Goal: Task Accomplishment & Management: Manage account settings

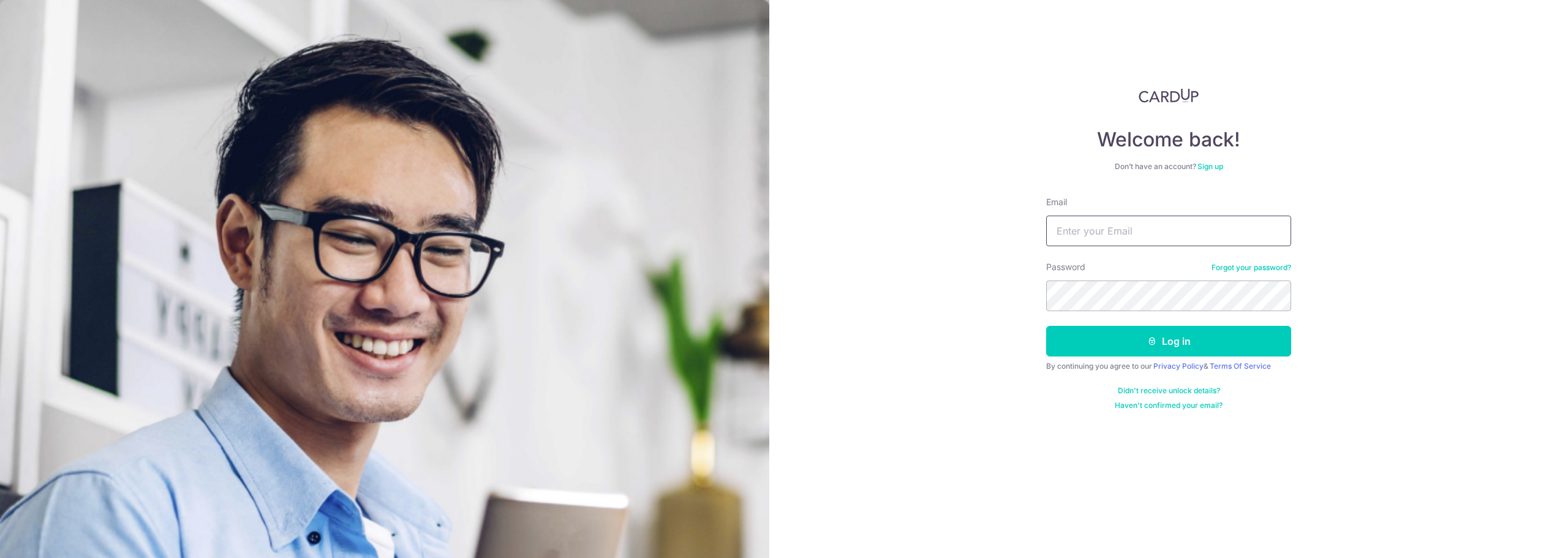
click at [1201, 235] on input "Email" at bounding box center [1169, 231] width 245 height 31
type input "[EMAIL_ADDRESS][DOMAIN_NAME]"
click at [1046, 326] on button "Log in" at bounding box center [1169, 340] width 245 height 31
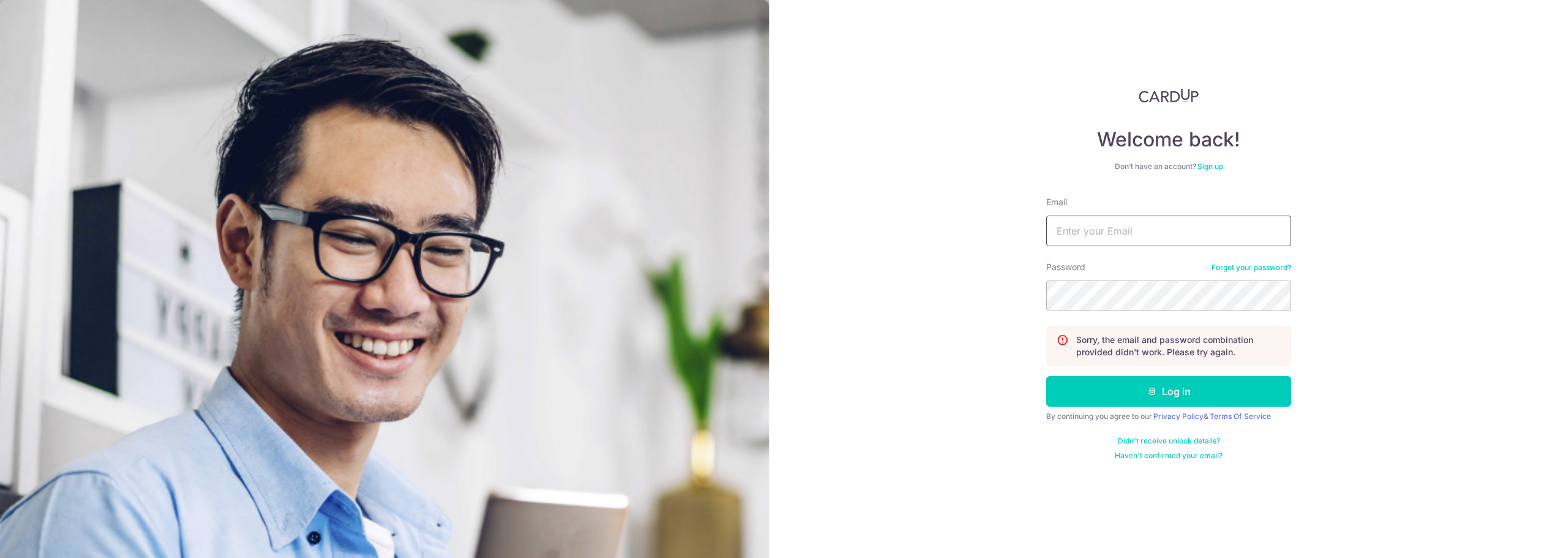
click at [1137, 232] on input "Email" at bounding box center [1169, 231] width 245 height 31
type input "[EMAIL_ADDRESS][DOMAIN_NAME]"
click at [1046, 376] on button "Log in" at bounding box center [1169, 391] width 245 height 31
click at [1181, 227] on input "Email" at bounding box center [1169, 231] width 245 height 31
click at [1218, 246] on input "Email" at bounding box center [1169, 231] width 245 height 31
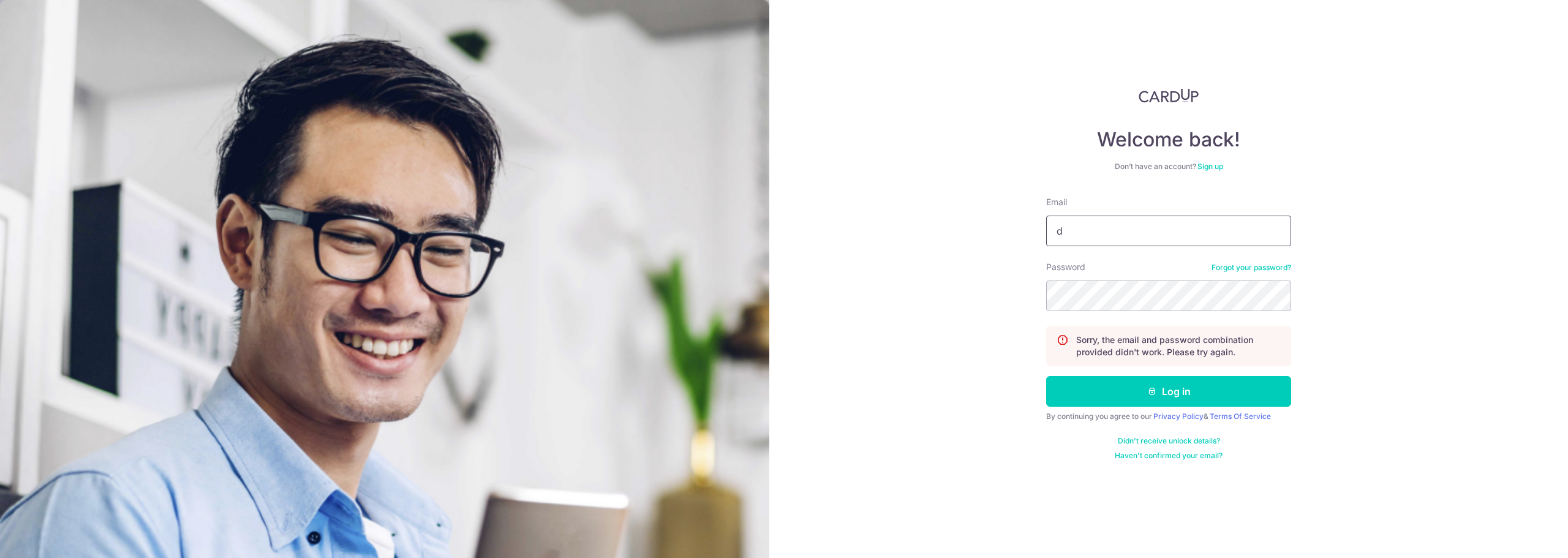
type input "[EMAIL_ADDRESS][DOMAIN_NAME]"
click at [1046, 376] on button "Log in" at bounding box center [1169, 391] width 245 height 31
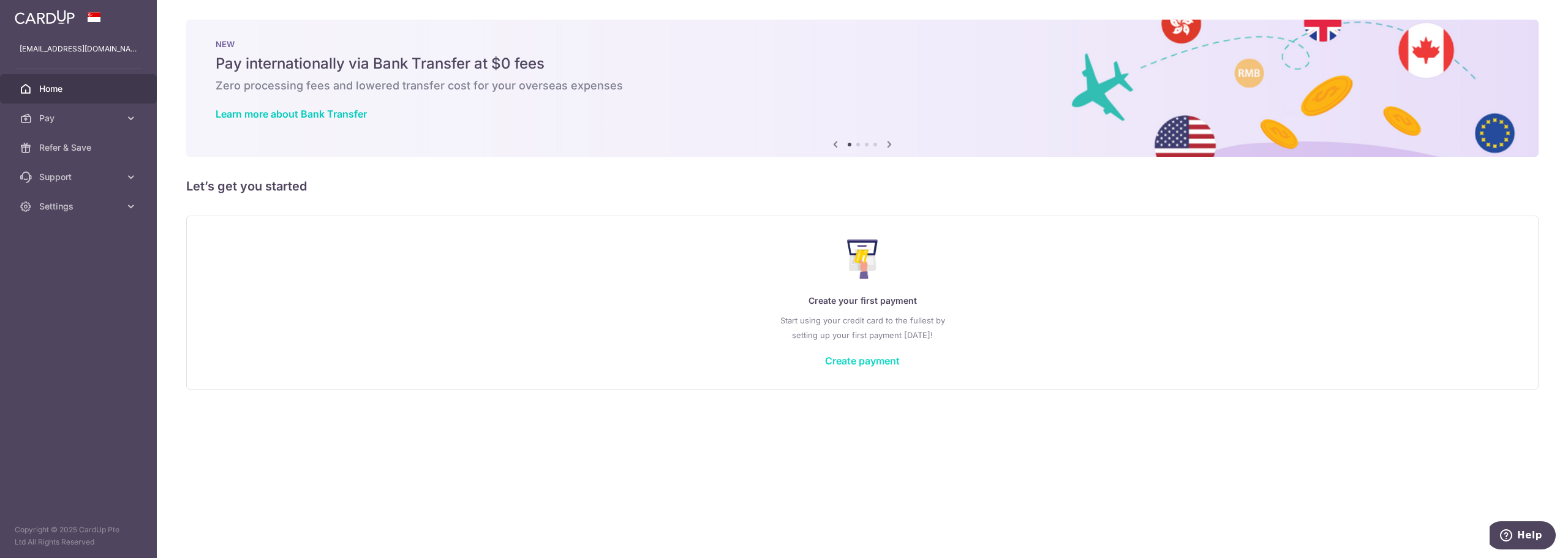
click at [886, 361] on link "Create payment" at bounding box center [862, 361] width 75 height 13
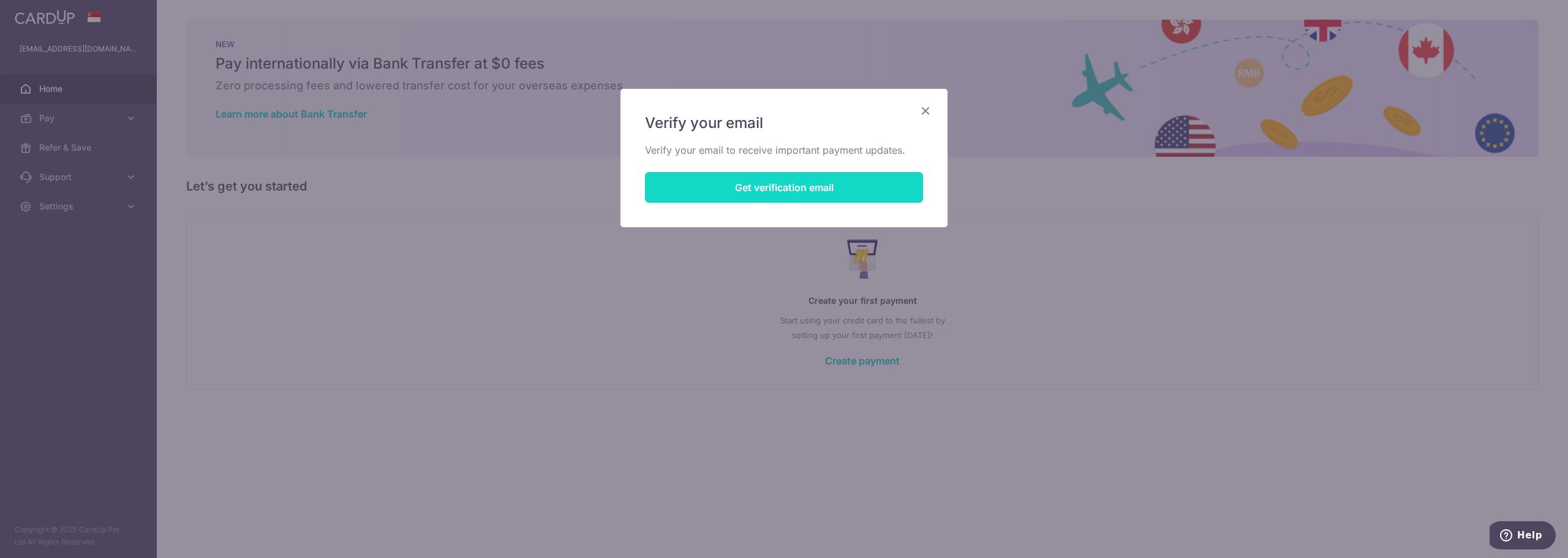
click at [827, 187] on button "Get verification email" at bounding box center [783, 187] width 278 height 31
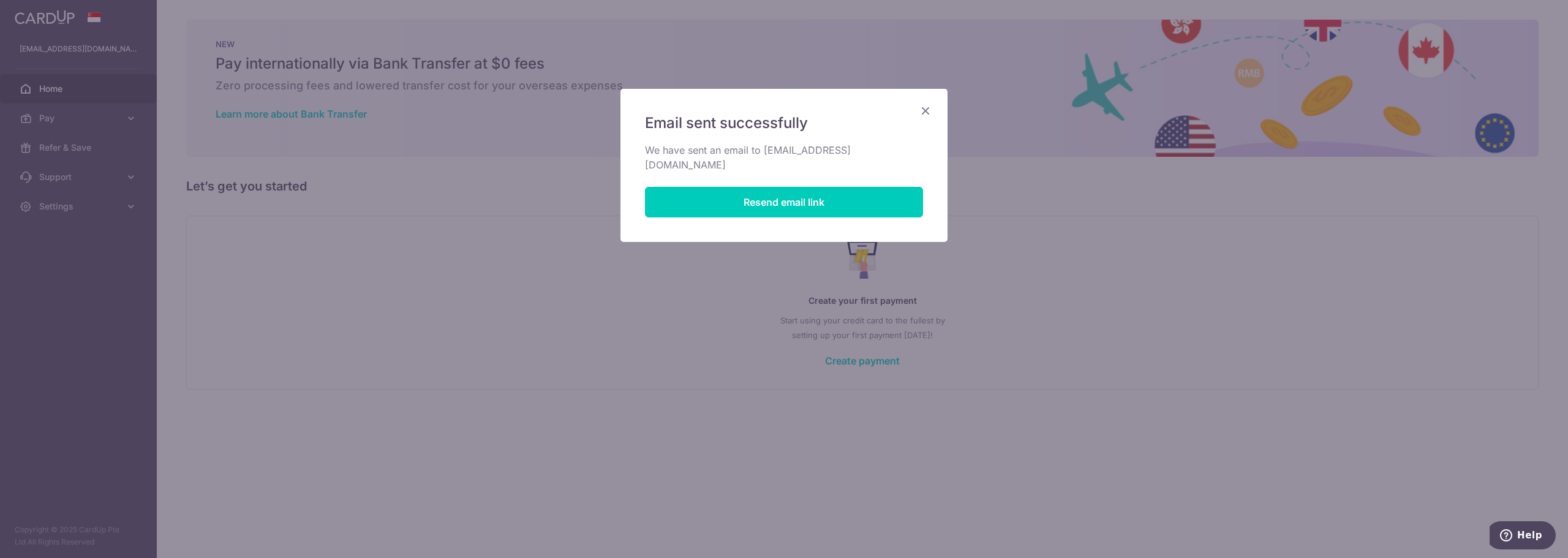
click at [78, 117] on div "Email sent successfully We have sent an email to dione.chen92@gmail.com Resend …" at bounding box center [784, 279] width 1568 height 558
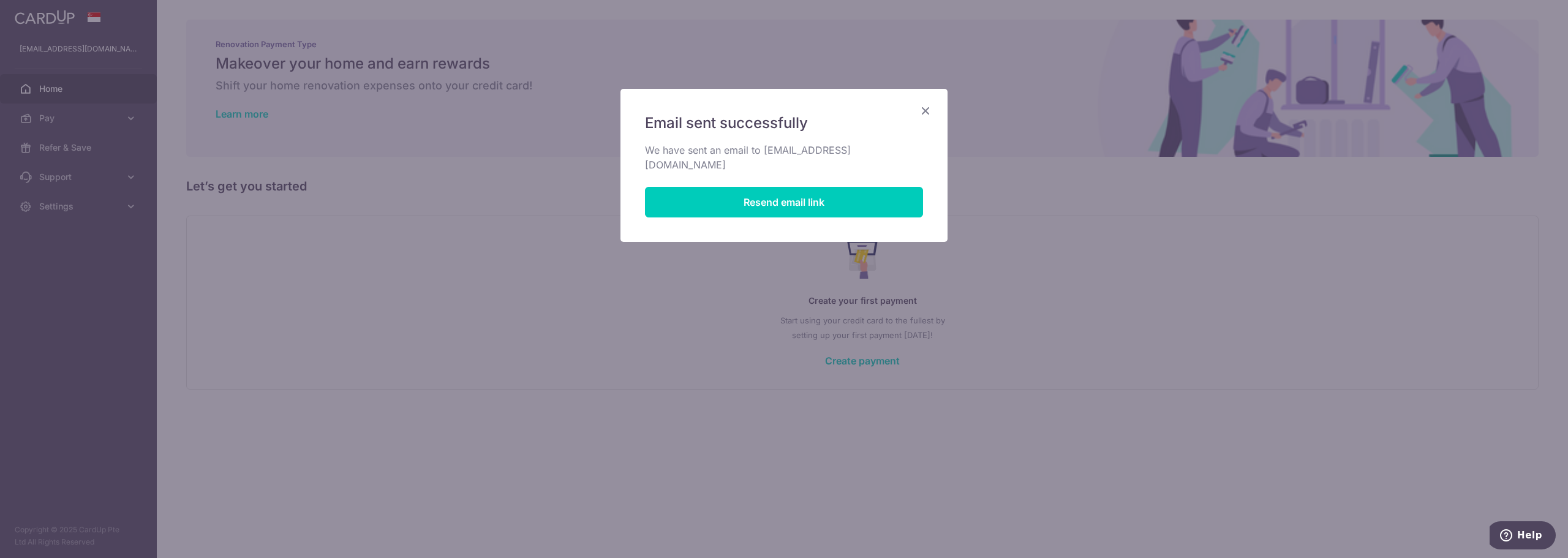
click at [927, 108] on icon "Close" at bounding box center [925, 110] width 15 height 15
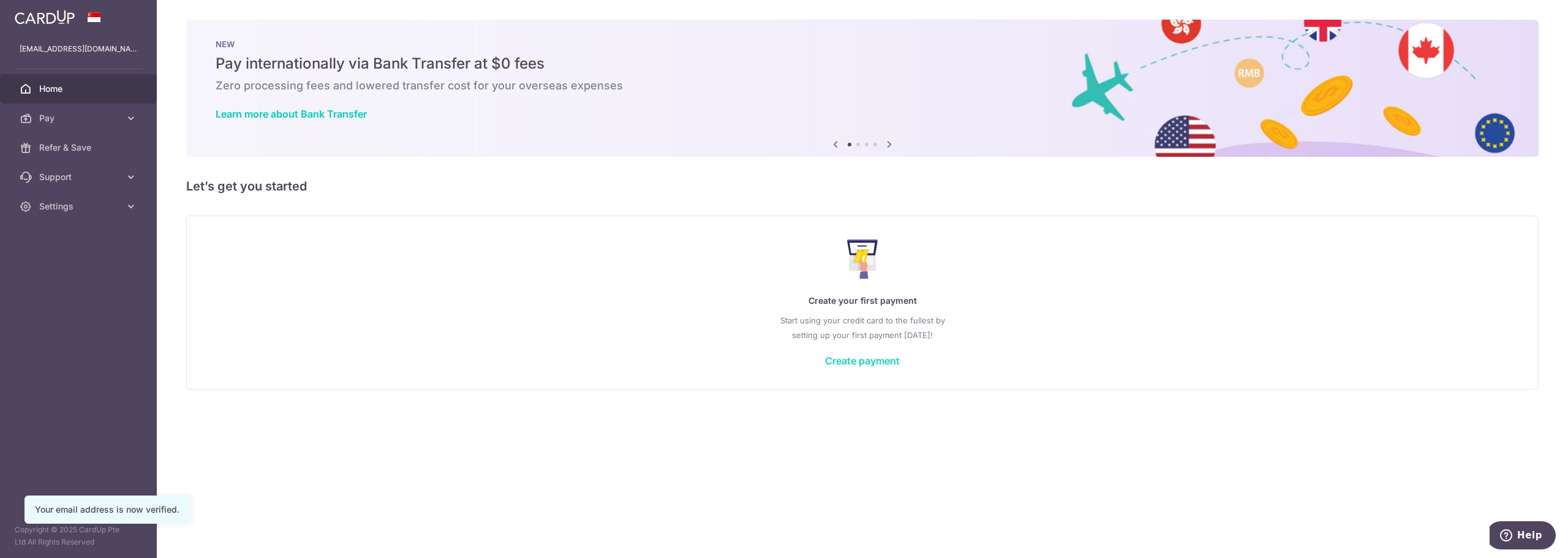
click at [783, 365] on link "Create payment" at bounding box center [862, 361] width 75 height 13
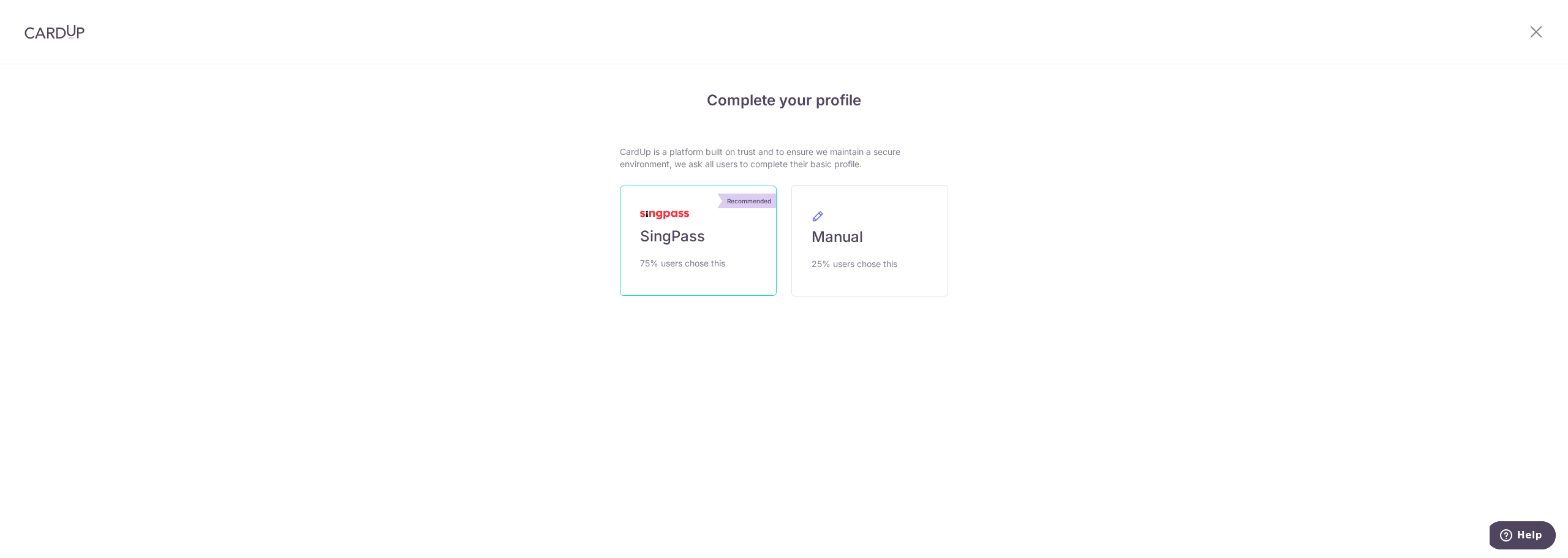
click at [696, 227] on span "SingPass" at bounding box center [672, 236] width 65 height 20
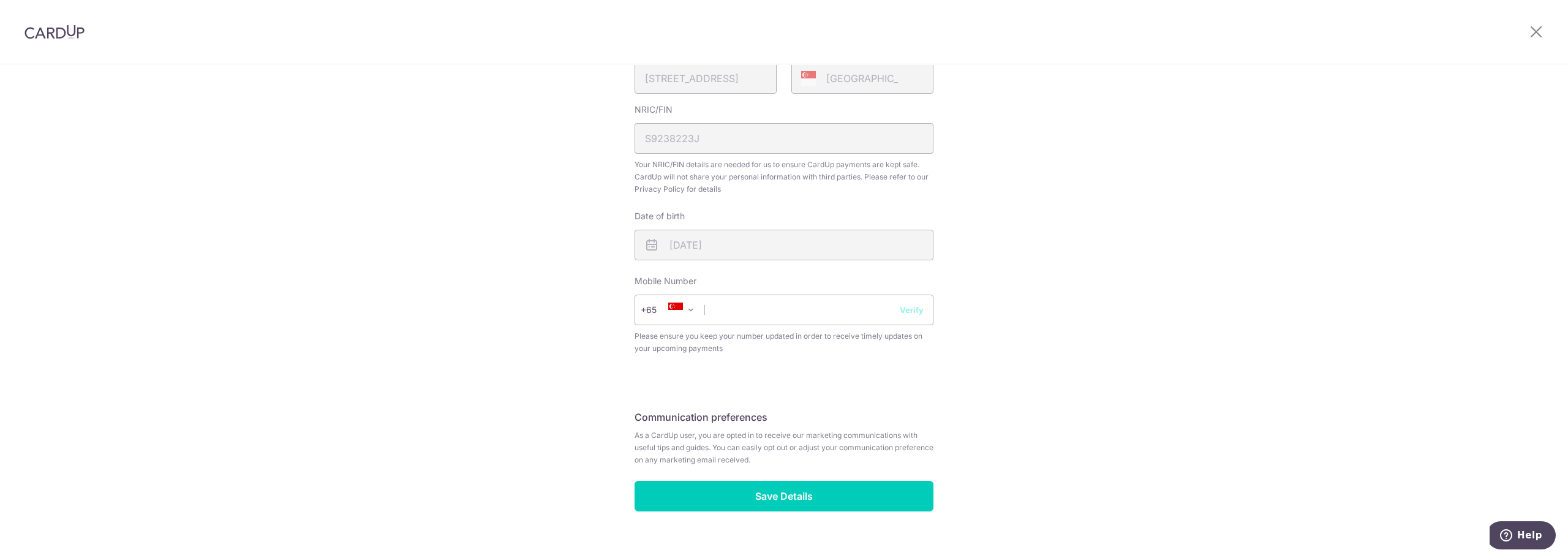
scroll to position [349, 0]
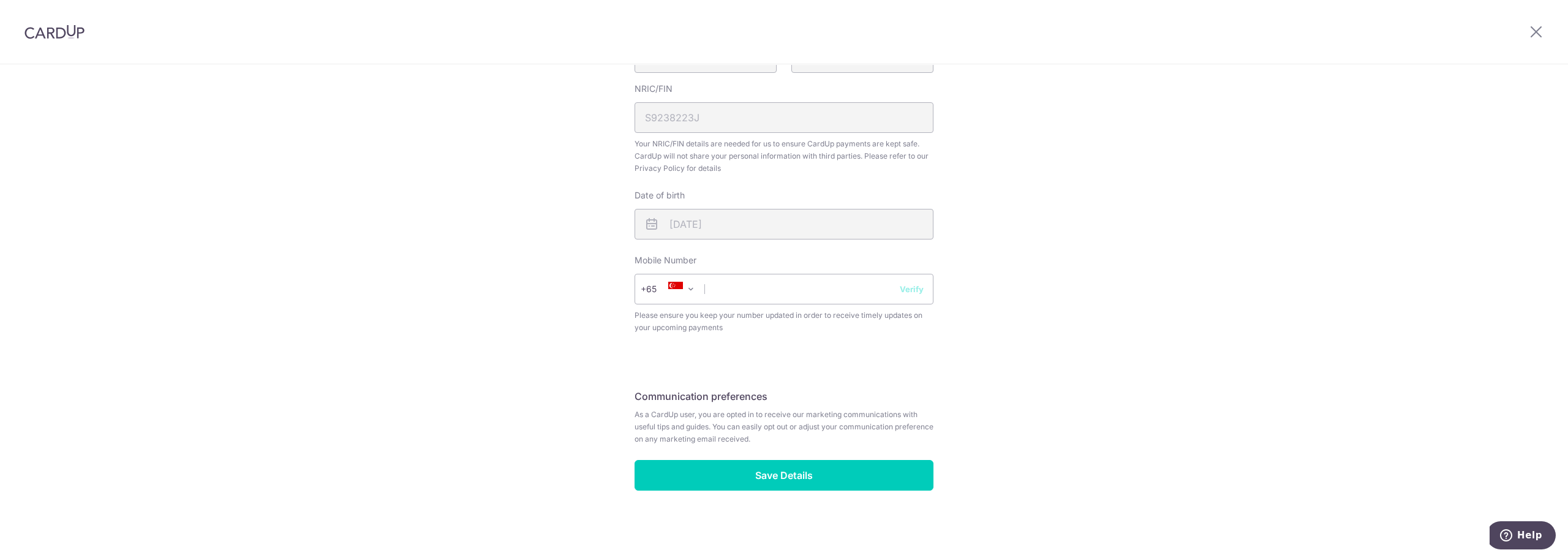
click at [779, 270] on div "Mobile Number +376 +971 +93 +1268 +1264 +355 +374 +244 +0 +54 +1684 +43 +61 +29…" at bounding box center [783, 294] width 299 height 80
click at [778, 288] on input "text" at bounding box center [783, 288] width 299 height 31
type input "81281014"
click at [910, 285] on button "Verify" at bounding box center [912, 289] width 24 height 13
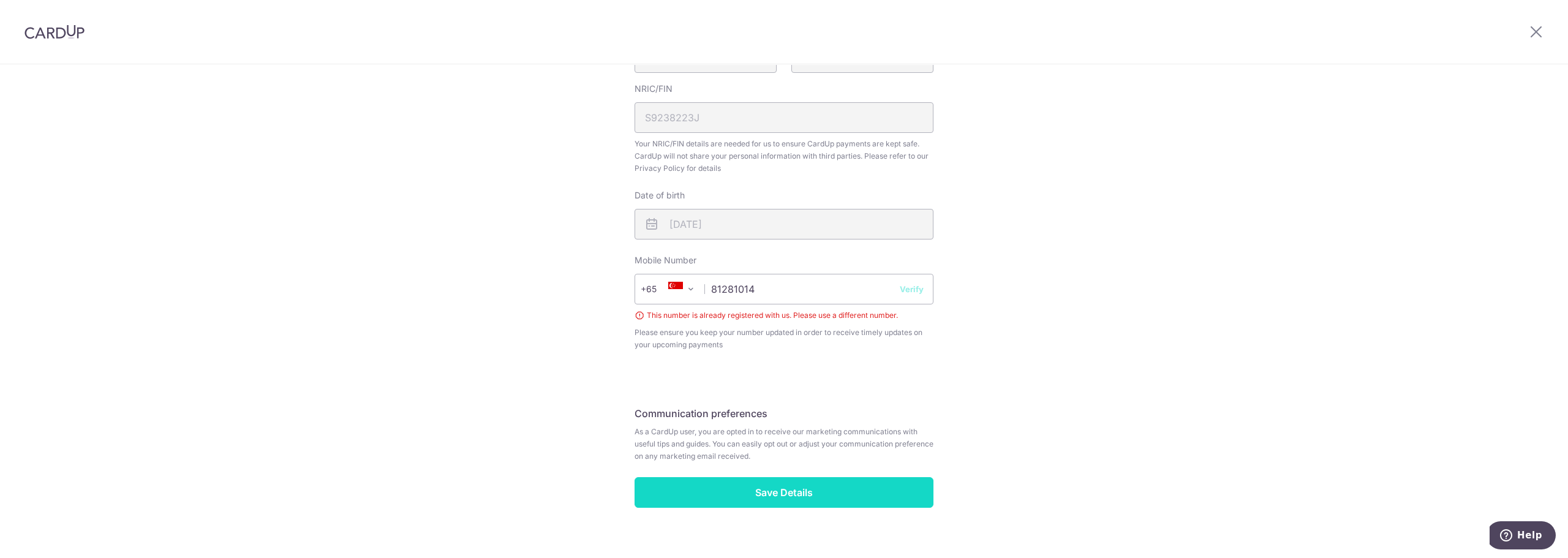
click at [855, 495] on input "Save Details" at bounding box center [783, 492] width 299 height 31
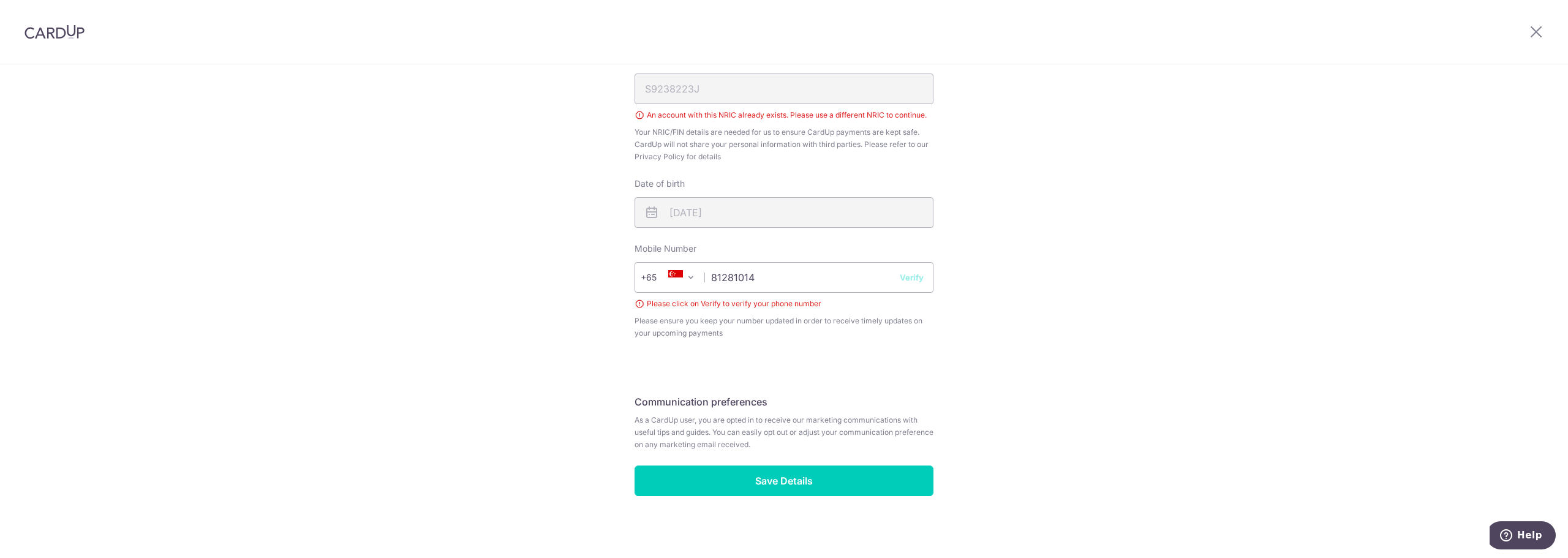
scroll to position [384, 0]
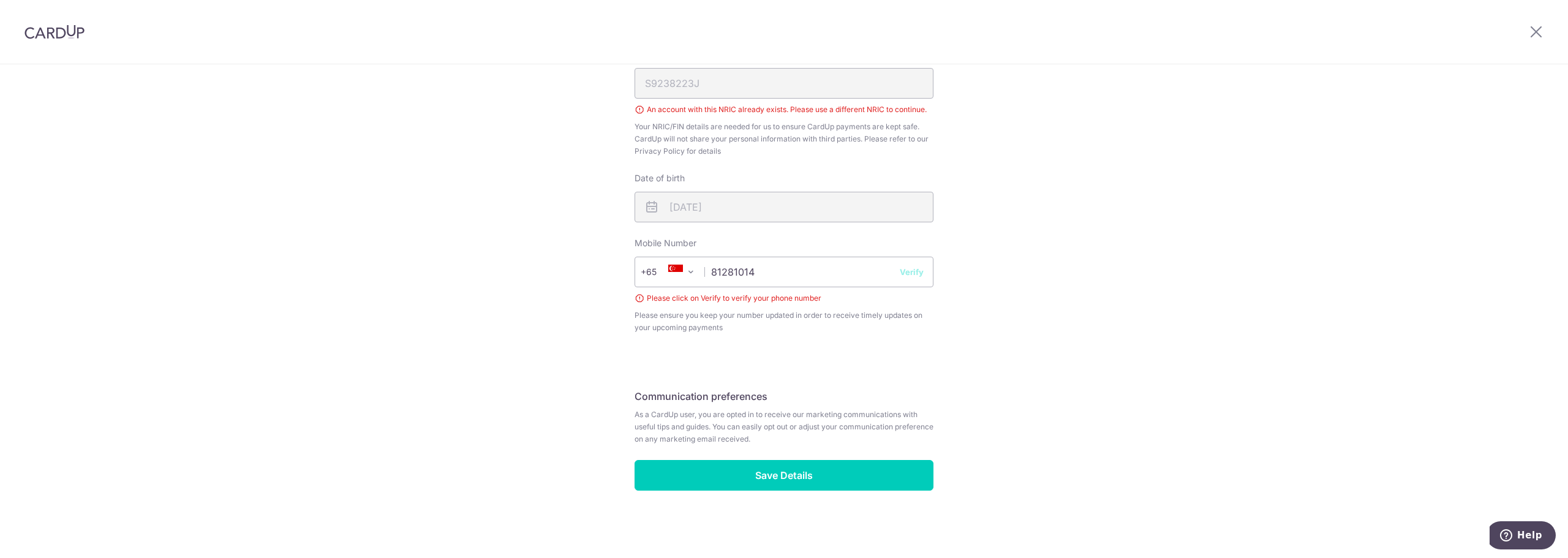
click at [1544, 36] on div at bounding box center [1536, 32] width 64 height 64
click at [1527, 32] on div at bounding box center [1536, 32] width 64 height 64
click at [1533, 32] on icon at bounding box center [1536, 31] width 15 height 15
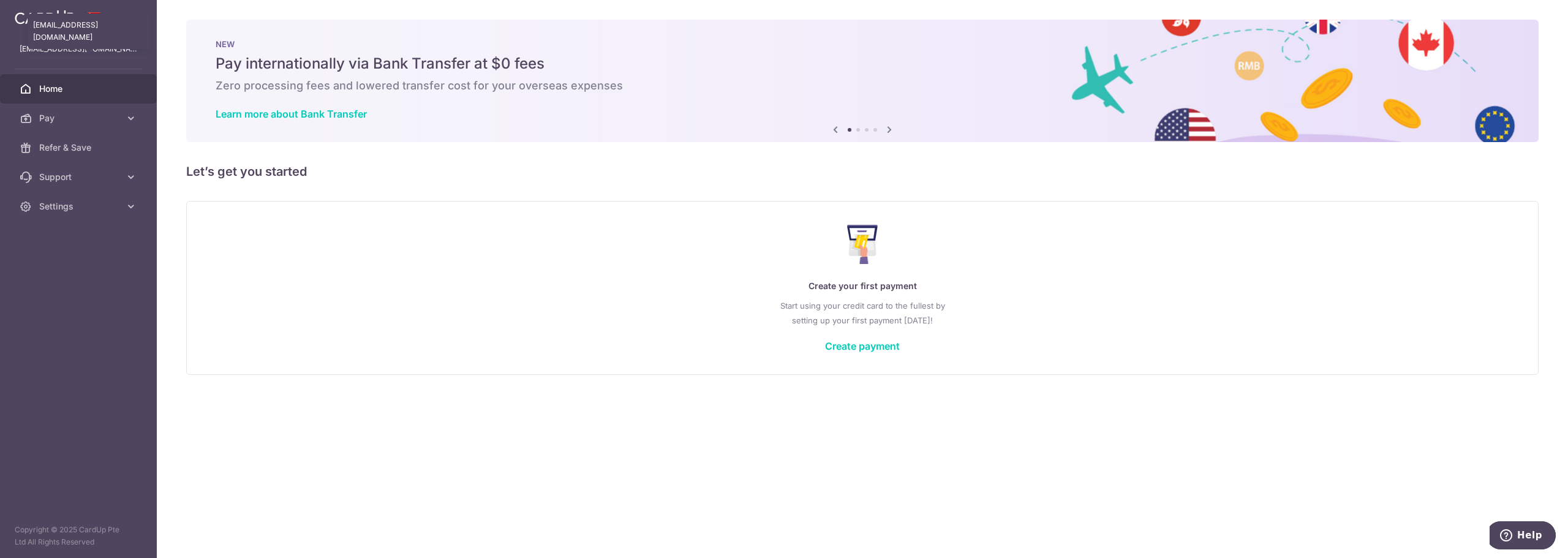
click at [91, 42] on div "dione.chen92@gmail.com dione.chen92@gmail.com" at bounding box center [78, 49] width 157 height 29
click at [54, 14] on img at bounding box center [45, 17] width 60 height 15
click at [99, 48] on p "dione.chen92@gmail.com" at bounding box center [78, 49] width 117 height 13
click at [93, 201] on span "Settings" at bounding box center [80, 206] width 81 height 13
click at [78, 260] on span "Logout" at bounding box center [80, 266] width 81 height 13
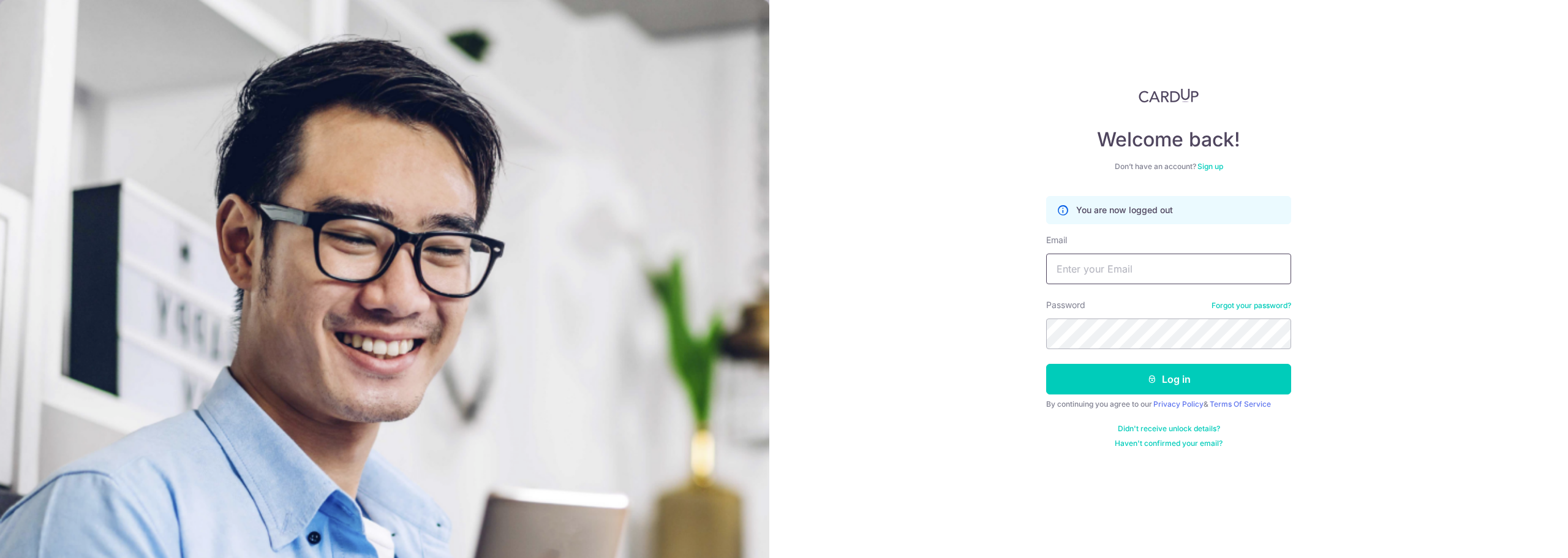
click at [1080, 270] on input "Email" at bounding box center [1169, 269] width 245 height 31
type input "[EMAIL_ADDRESS][DOMAIN_NAME]"
click at [1046, 364] on button "Log in" at bounding box center [1169, 379] width 245 height 31
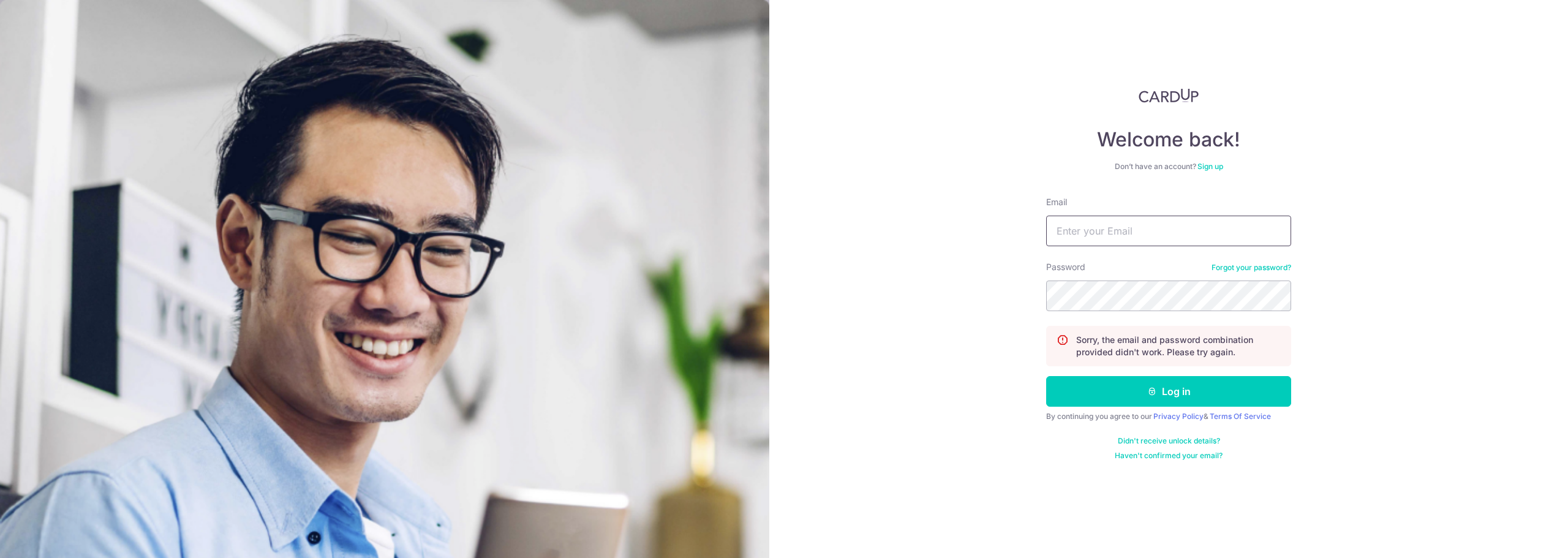
click at [1123, 219] on input "Email" at bounding box center [1169, 231] width 245 height 31
type input "[EMAIL_ADDRESS][DOMAIN_NAME]"
click at [1046, 376] on button "Log in" at bounding box center [1169, 391] width 245 height 31
click at [1117, 242] on input "Email" at bounding box center [1169, 231] width 245 height 31
type input "[EMAIL_ADDRESS][DOMAIN_NAME]"
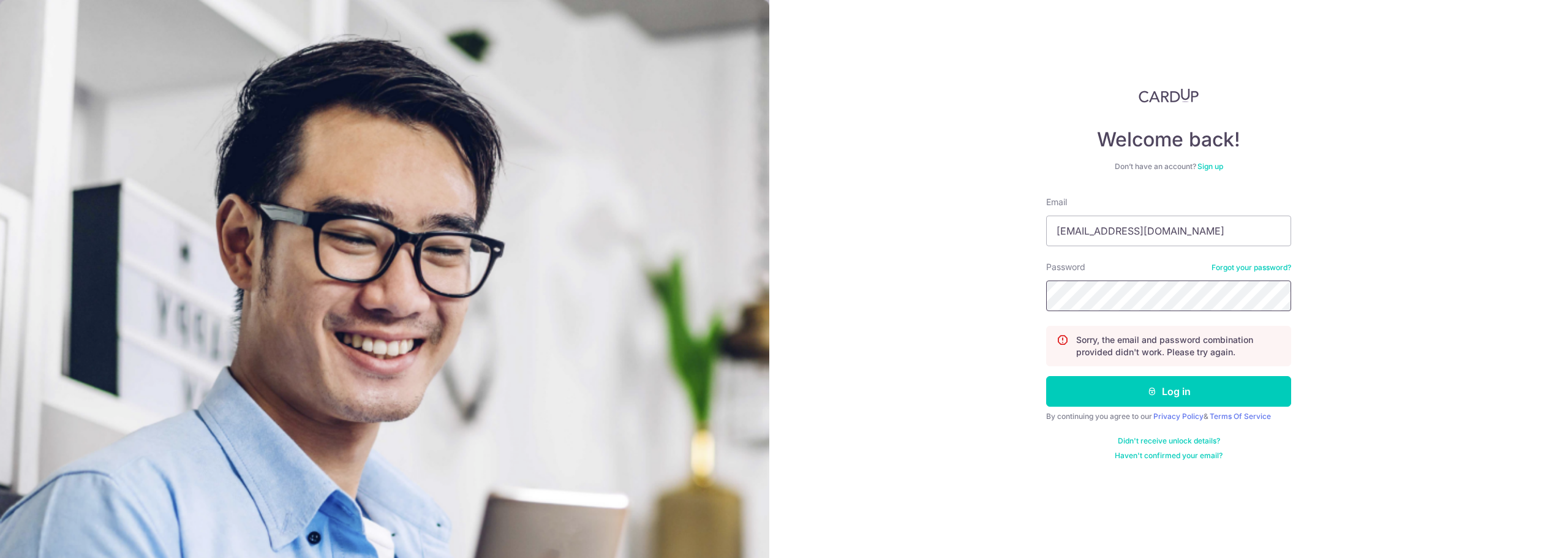
click at [1046, 376] on button "Log in" at bounding box center [1169, 391] width 245 height 31
click at [1142, 242] on input "Email" at bounding box center [1169, 231] width 245 height 31
type input "[EMAIL_ADDRESS][DOMAIN_NAME]"
click at [1178, 400] on button "Log in" at bounding box center [1169, 391] width 245 height 31
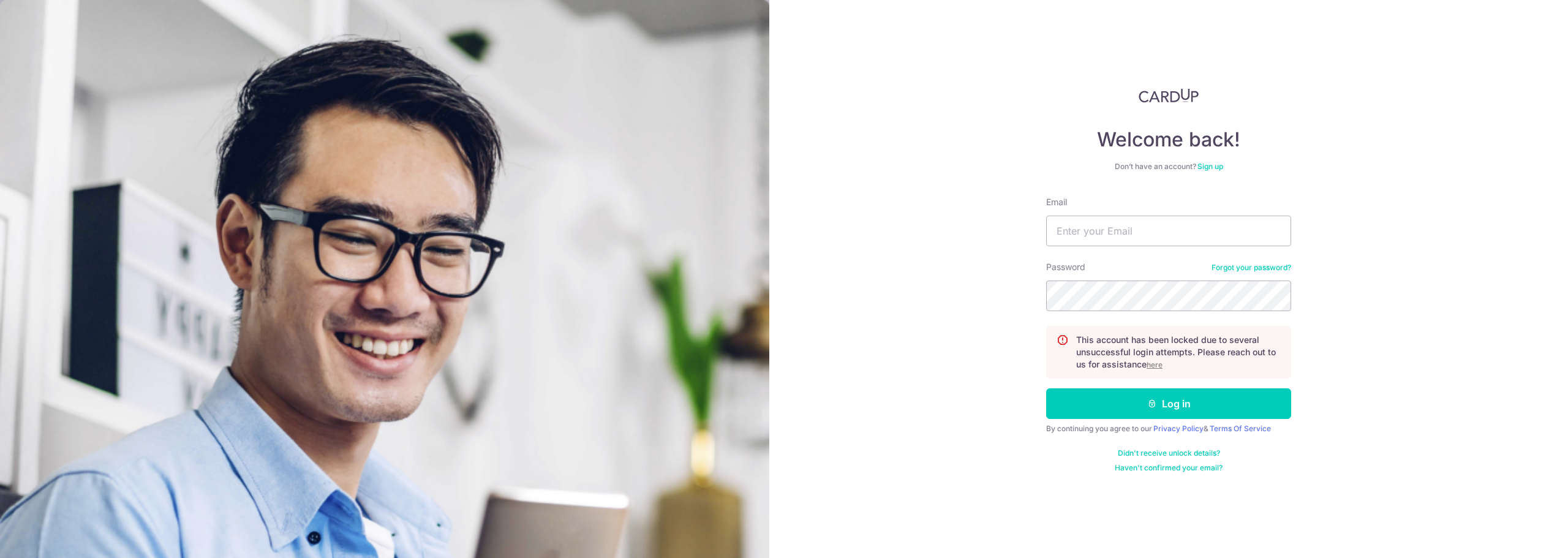
click at [1159, 366] on u "here" at bounding box center [1154, 365] width 16 height 9
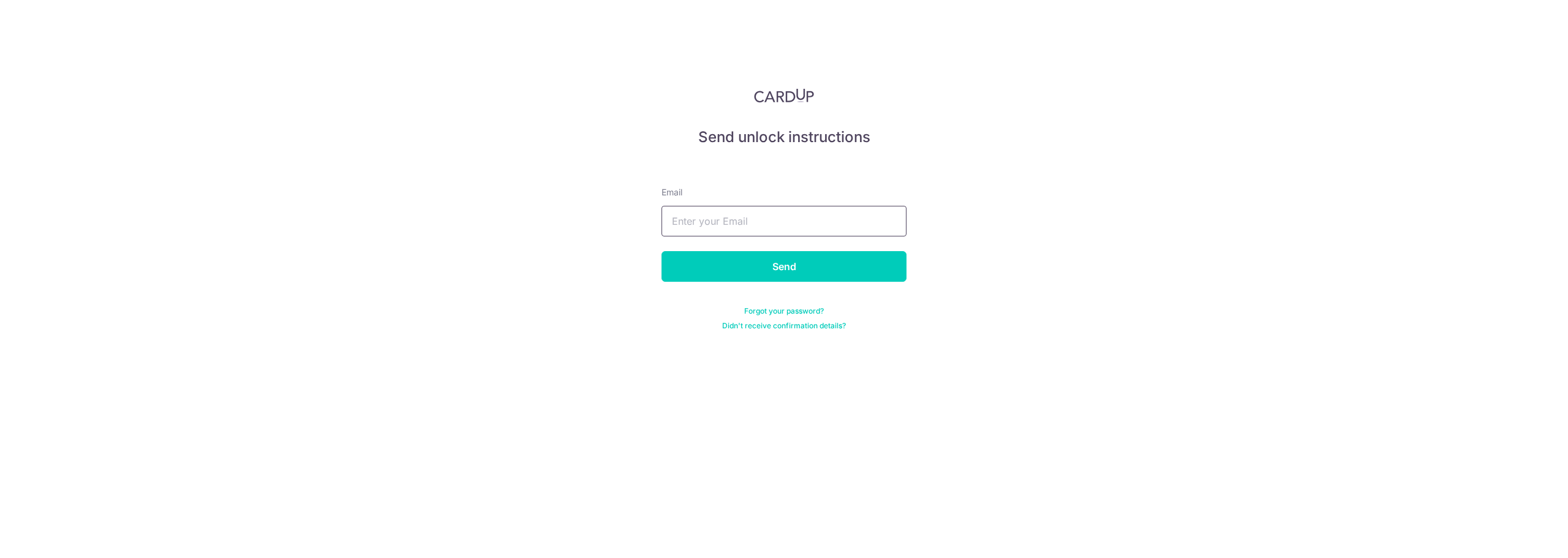
click at [758, 222] on input "text" at bounding box center [783, 221] width 245 height 31
type input "yldionechen@gmail.com"
click at [755, 268] on input "Send" at bounding box center [783, 266] width 245 height 31
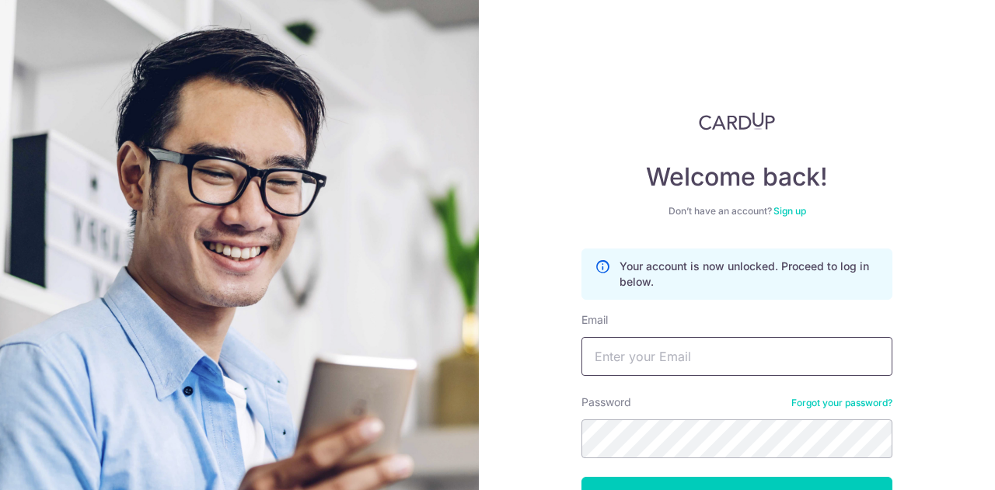
click at [684, 362] on input "Email" at bounding box center [736, 356] width 311 height 39
type input "[EMAIL_ADDRESS][DOMAIN_NAME]"
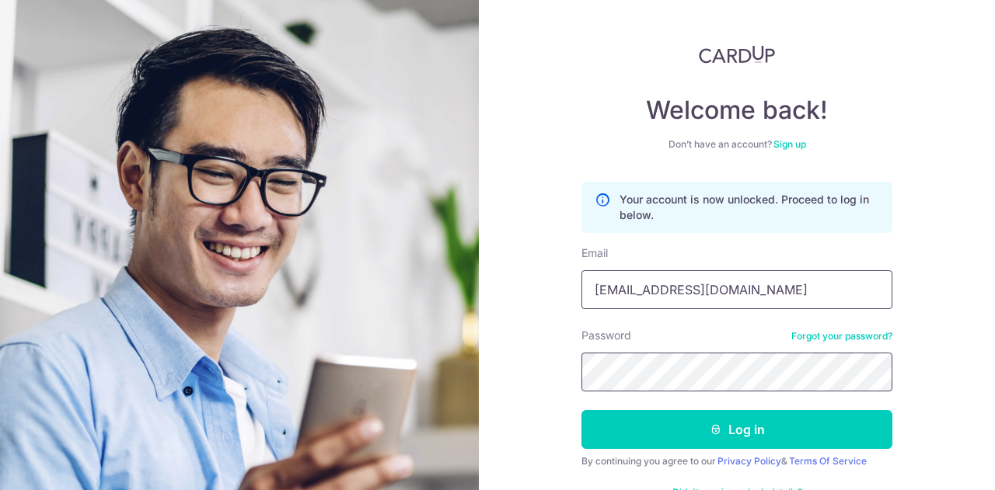
scroll to position [111, 0]
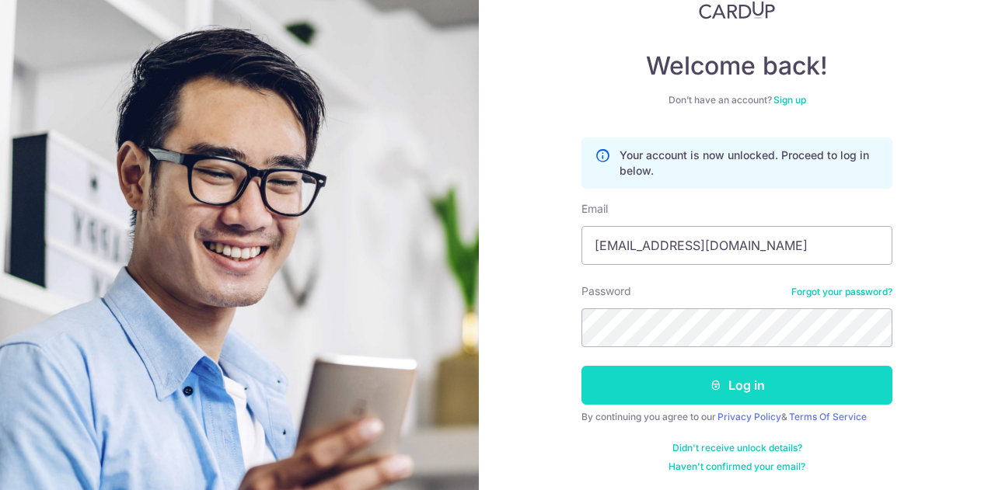
click at [710, 379] on icon "submit" at bounding box center [716, 385] width 12 height 12
